Goal: Transaction & Acquisition: Subscribe to service/newsletter

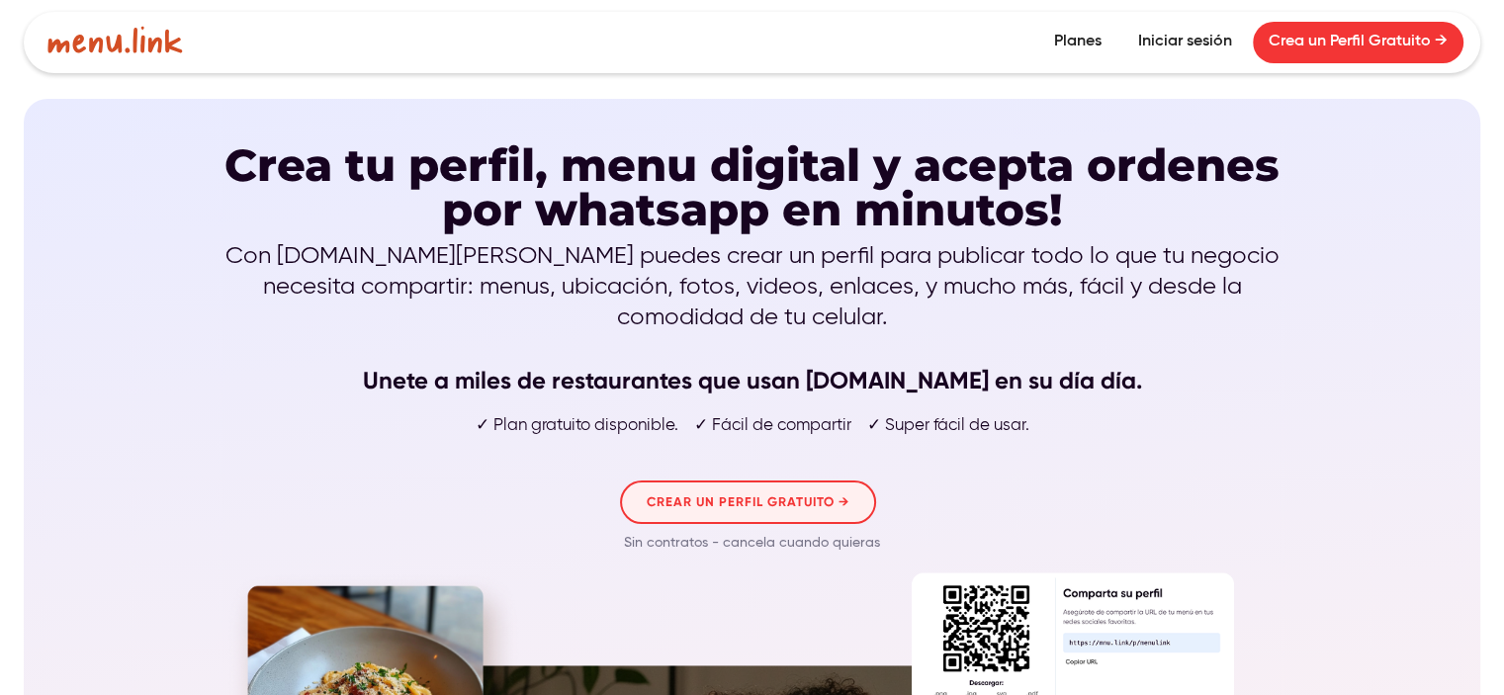
click at [832, 481] on link "CREAR UN PERFIL GRATUITO →" at bounding box center [748, 503] width 256 height 44
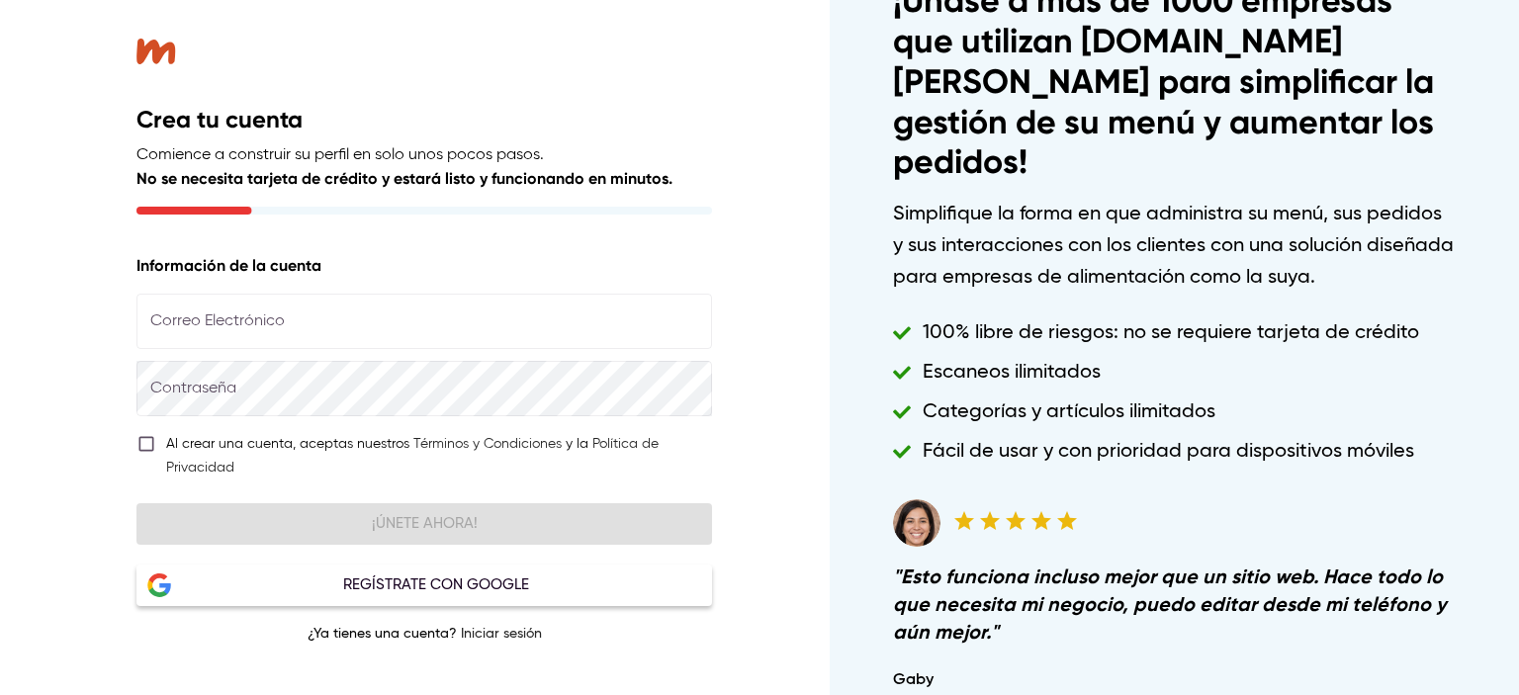
click at [419, 327] on input "text" at bounding box center [423, 321] width 575 height 55
